Goal: Task Accomplishment & Management: Complete application form

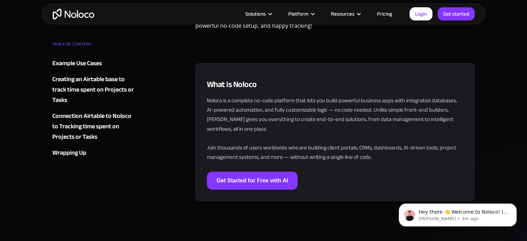
scroll to position [10271, 0]
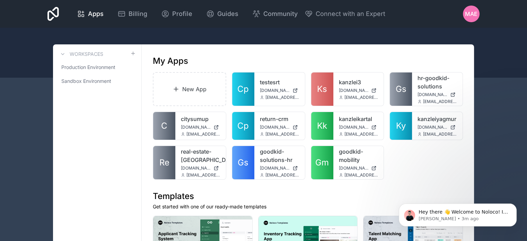
click at [465, 18] on span "MAE" at bounding box center [471, 14] width 12 height 8
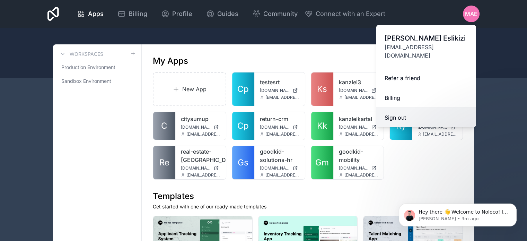
click at [400, 108] on button "Sign out" at bounding box center [426, 117] width 100 height 19
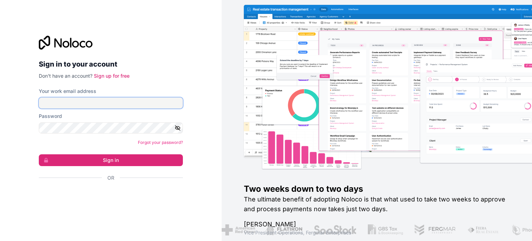
click at [133, 105] on input "Your work email address" at bounding box center [111, 102] width 144 height 11
click at [205, 135] on div "Sign in to your account Don't have an account? Sign up for free Your work email…" at bounding box center [111, 120] width 222 height 241
click at [137, 97] on input "Your work email address" at bounding box center [111, 102] width 144 height 11
click at [121, 75] on link "Sign up for free" at bounding box center [112, 76] width 36 height 6
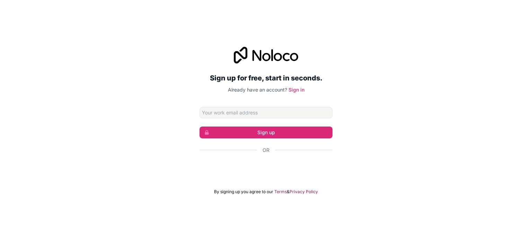
click at [333, 88] on div "Sign up for free, start in seconds. Already have an account? Sign in Sign up Or…" at bounding box center [266, 120] width 532 height 167
click at [298, 107] on input "Email address" at bounding box center [265, 112] width 133 height 11
type input "[EMAIL_ADDRESS][DOMAIN_NAME]"
click button "Sign up" at bounding box center [265, 132] width 133 height 12
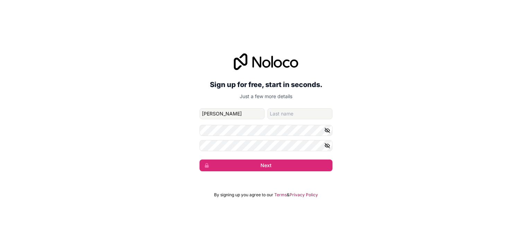
type input "[PERSON_NAME]"
type input "Eslikizi"
click at [199, 159] on button "Next" at bounding box center [265, 165] width 133 height 12
click at [356, 134] on div "Sign up for free, start in seconds. Just a few more details [EMAIL_ADDRESS][DOM…" at bounding box center [266, 112] width 532 height 137
